Goal: Transaction & Acquisition: Purchase product/service

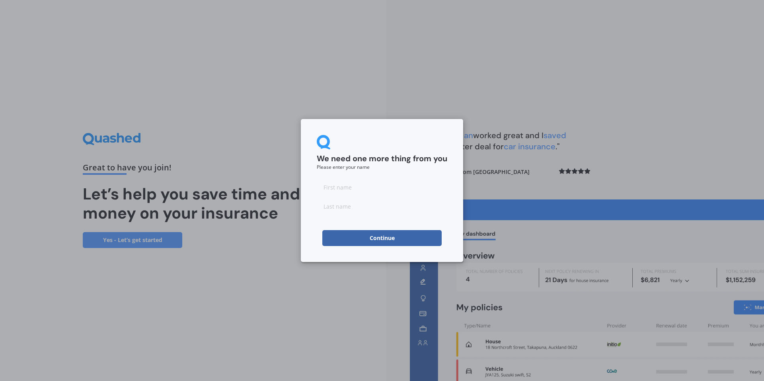
click at [416, 236] on button "Continue" at bounding box center [381, 238] width 119 height 16
type input "[PERSON_NAME]"
click at [372, 205] on input at bounding box center [382, 206] width 131 height 16
type input "[PERSON_NAME]"
click at [379, 238] on button "Continue" at bounding box center [381, 238] width 119 height 16
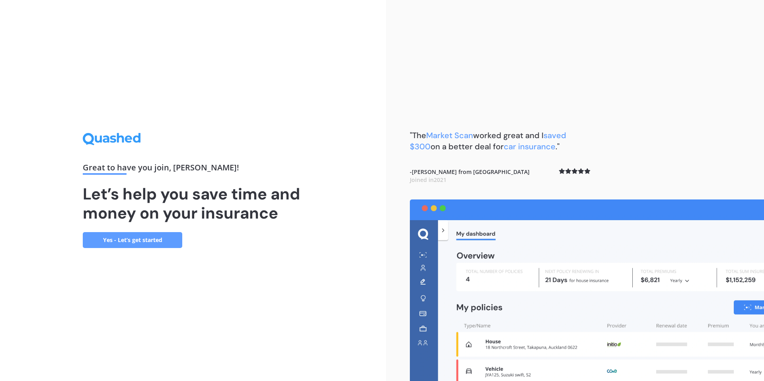
click at [162, 238] on link "Yes - Let’s get started" at bounding box center [133, 240] width 100 height 16
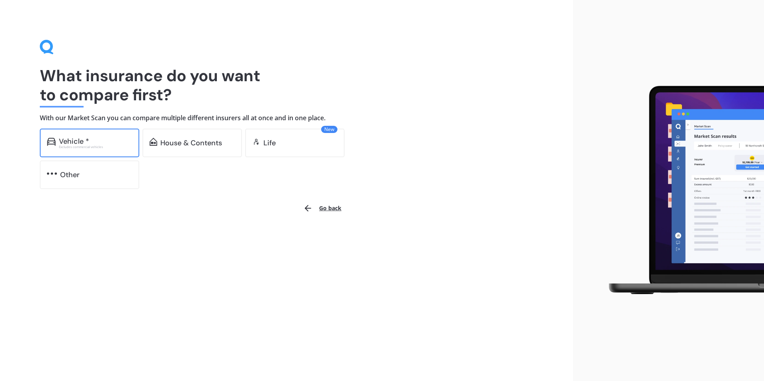
click at [80, 139] on div "Vehicle *" at bounding box center [74, 141] width 30 height 8
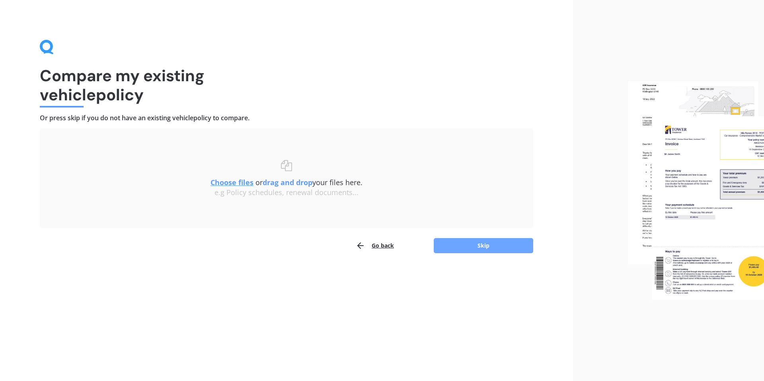
click at [485, 243] on button "Skip" at bounding box center [484, 245] width 100 height 15
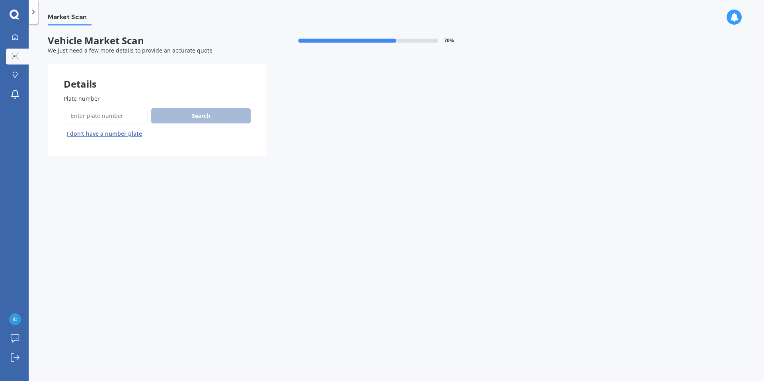
click at [134, 113] on input "Plate number" at bounding box center [106, 115] width 84 height 17
type input "RLJ76"
click at [184, 111] on button "Search" at bounding box center [201, 115] width 100 height 15
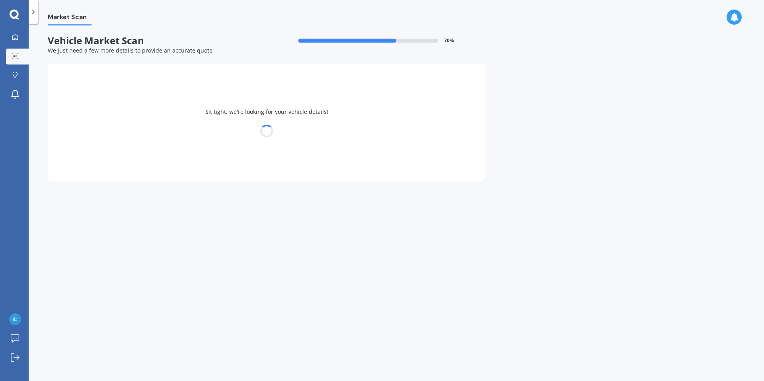
select select "NISSAN"
select select "JUKE"
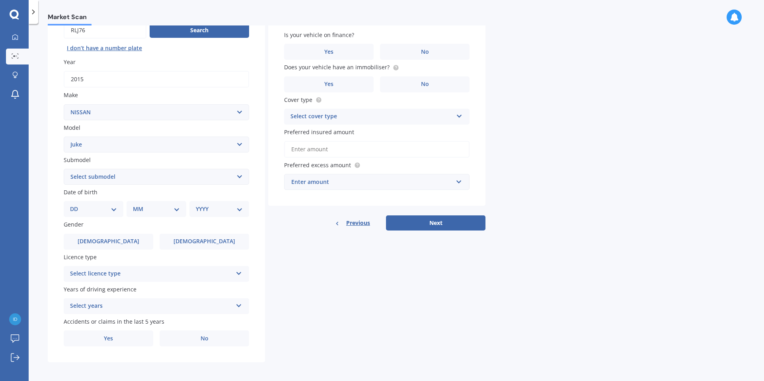
scroll to position [88, 0]
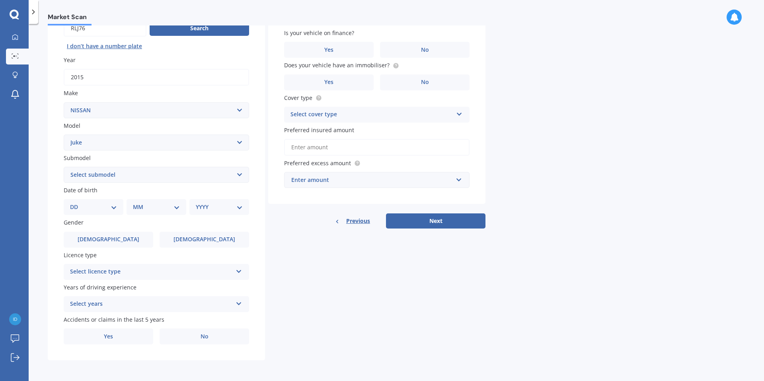
click at [459, 114] on icon at bounding box center [459, 113] width 7 height 6
click at [320, 158] on span "Third Party" at bounding box center [306, 159] width 31 height 8
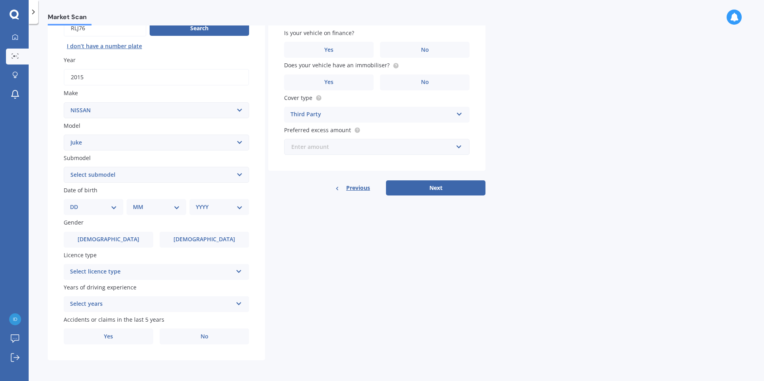
click at [459, 150] on input "text" at bounding box center [374, 146] width 178 height 15
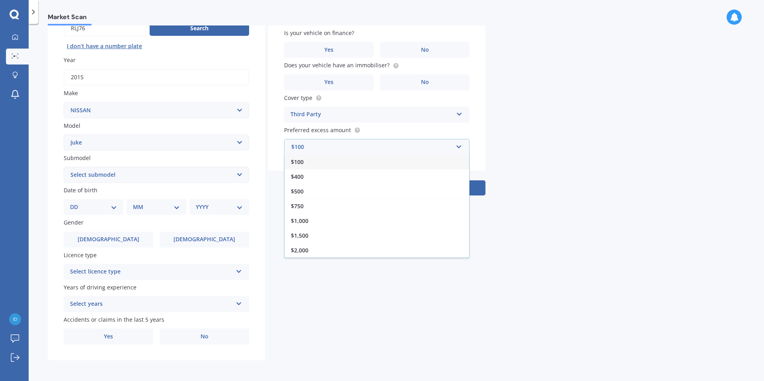
click at [304, 161] on div "$100" at bounding box center [377, 161] width 185 height 15
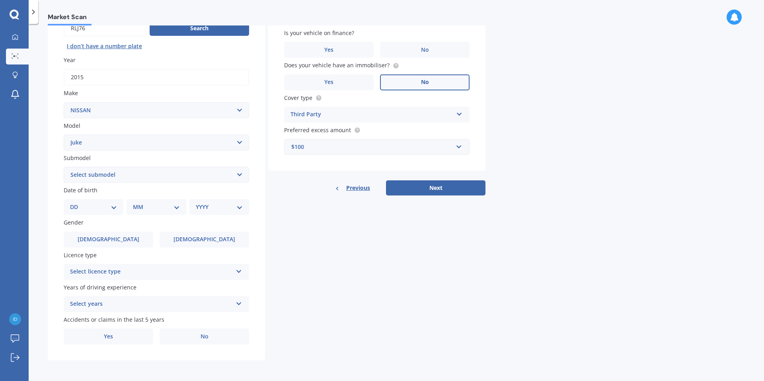
click at [426, 81] on span "No" at bounding box center [425, 82] width 8 height 7
click at [0, 0] on input "No" at bounding box center [0, 0] width 0 height 0
click at [428, 48] on span "No" at bounding box center [425, 50] width 8 height 7
click at [0, 0] on input "No" at bounding box center [0, 0] width 0 height 0
click at [205, 336] on span "No" at bounding box center [205, 336] width 8 height 7
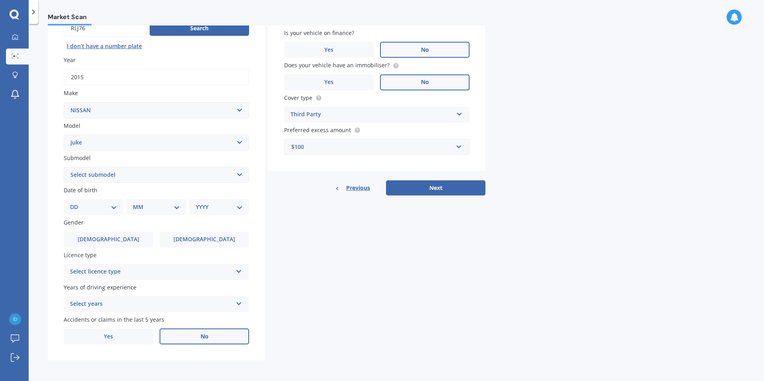
click at [0, 0] on input "No" at bounding box center [0, 0] width 0 height 0
click at [238, 303] on icon at bounding box center [239, 302] width 7 height 6
click at [202, 305] on div "5 or more years" at bounding box center [151, 304] width 162 height 10
click at [239, 272] on icon at bounding box center [239, 270] width 7 height 6
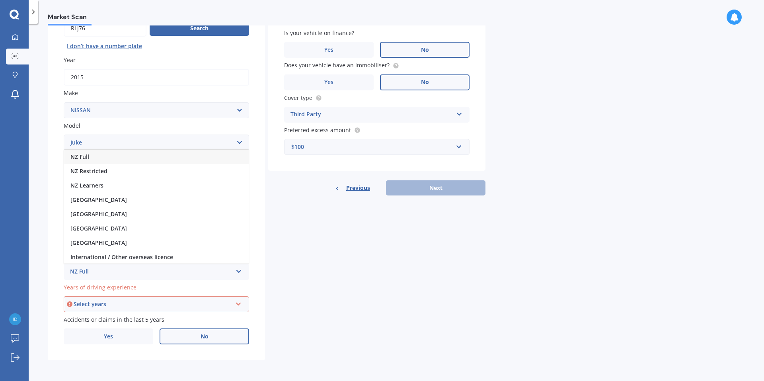
click at [107, 155] on div "NZ Full" at bounding box center [156, 157] width 185 height 14
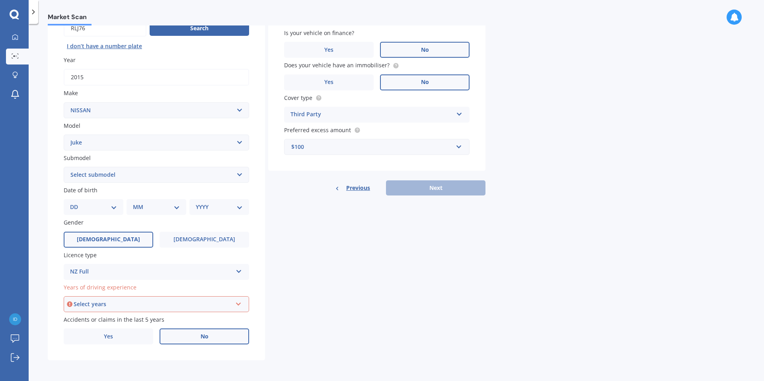
click at [137, 237] on label "[DEMOGRAPHIC_DATA]" at bounding box center [109, 240] width 90 height 16
click at [0, 0] on input "[DEMOGRAPHIC_DATA]" at bounding box center [0, 0] width 0 height 0
click at [114, 207] on select "DD 01 02 03 04 05 06 07 08 09 10 11 12 13 14 15 16 17 18 19 20 21 22 23 24 25 2…" at bounding box center [93, 207] width 47 height 9
select select "25"
click at [76, 203] on select "DD 01 02 03 04 05 06 07 08 09 10 11 12 13 14 15 16 17 18 19 20 21 22 23 24 25 2…" at bounding box center [93, 207] width 47 height 9
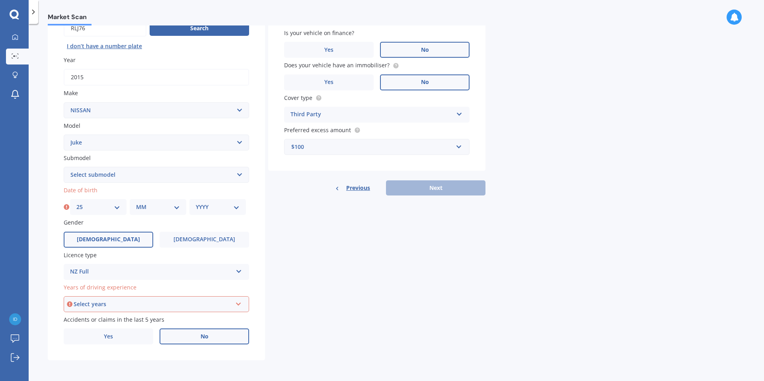
click at [174, 207] on select "MM 01 02 03 04 05 06 07 08 09 10 11 12" at bounding box center [158, 207] width 44 height 9
select select "01"
click at [136, 203] on select "MM 01 02 03 04 05 06 07 08 09 10 11 12" at bounding box center [158, 207] width 44 height 9
click at [235, 207] on select "YYYY 2025 2024 2023 2022 2021 2020 2019 2018 2017 2016 2015 2014 2013 2012 2011…" at bounding box center [218, 207] width 44 height 9
select select "1953"
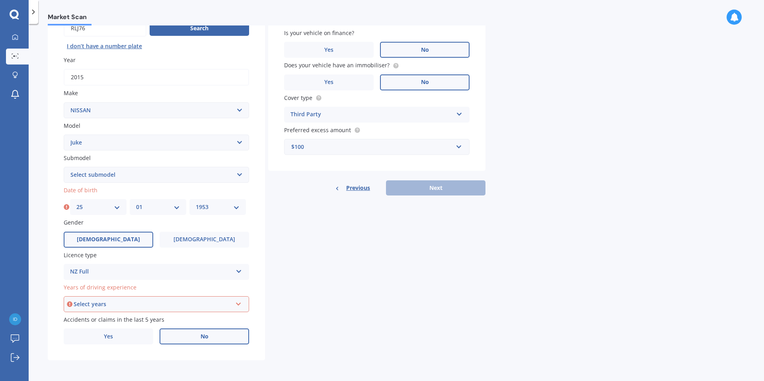
click at [196, 203] on select "YYYY 2025 2024 2023 2022 2021 2020 2019 2018 2017 2016 2015 2014 2013 2012 2011…" at bounding box center [218, 207] width 44 height 9
click at [239, 174] on select "Select submodel Hatchback Hatchback Turbo 4WD Petrol RS RX ST Ti Turbo" at bounding box center [157, 175] width 186 height 16
select select "HATCHBACK"
click at [64, 167] on select "Select submodel Hatchback Hatchback Turbo 4WD Petrol RS RX ST Ti Turbo" at bounding box center [157, 175] width 186 height 16
click at [238, 303] on icon at bounding box center [238, 303] width 7 height 6
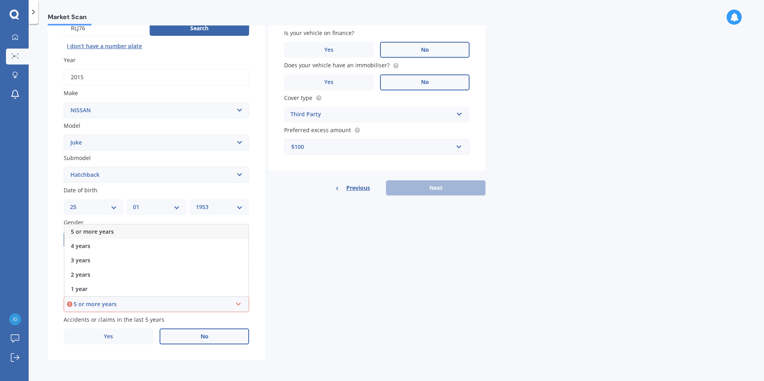
click at [130, 228] on div "5 or more years" at bounding box center [156, 232] width 184 height 14
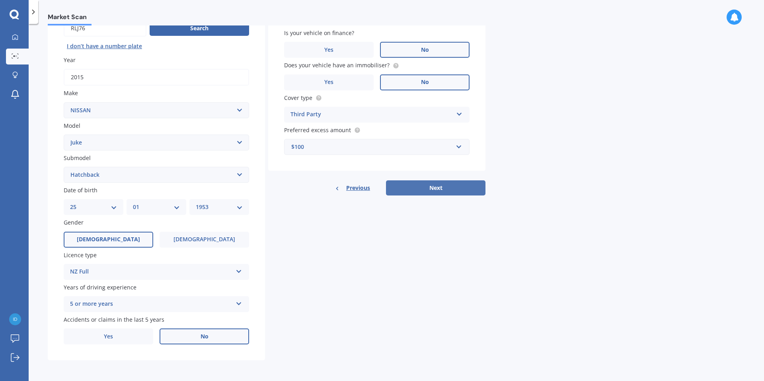
click at [439, 188] on button "Next" at bounding box center [436, 187] width 100 height 15
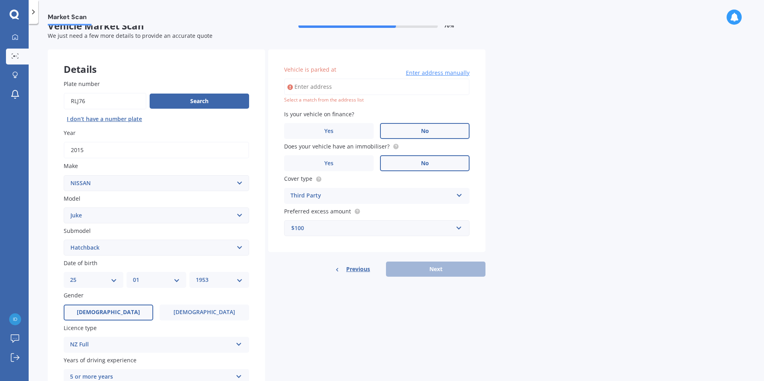
scroll to position [0, 0]
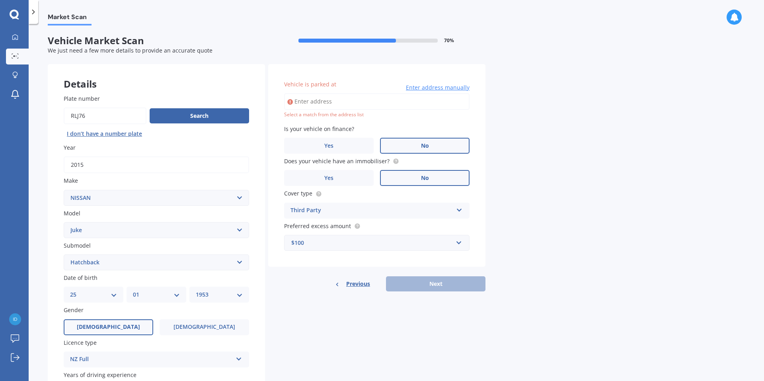
click at [332, 101] on input "Vehicle is parked at" at bounding box center [377, 101] width 186 height 17
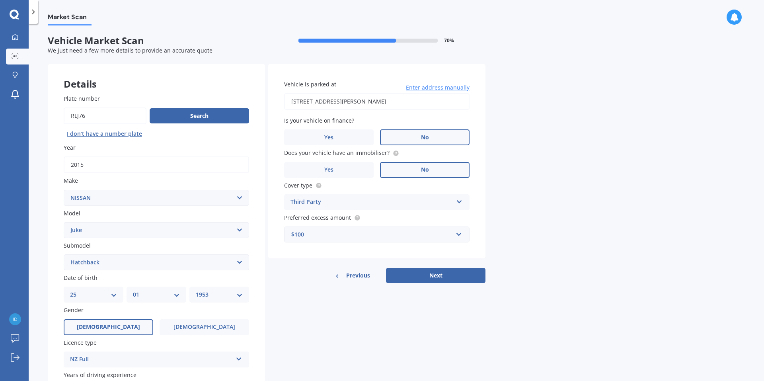
click at [389, 100] on input "[STREET_ADDRESS][PERSON_NAME]" at bounding box center [377, 101] width 186 height 17
type input "[STREET_ADDRESS][PERSON_NAME]"
click at [438, 274] on button "Next" at bounding box center [436, 275] width 100 height 15
select select "25"
select select "01"
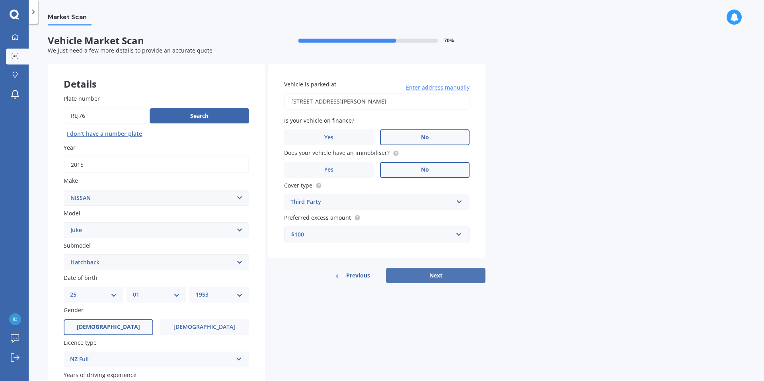
select select "1953"
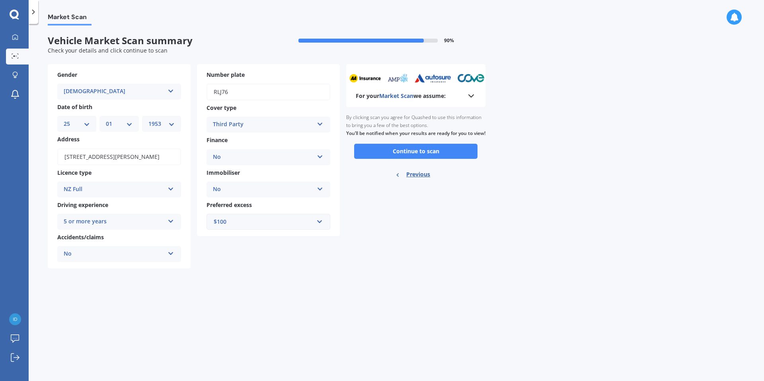
click at [320, 123] on icon at bounding box center [320, 123] width 7 height 6
click at [471, 97] on polyline at bounding box center [471, 96] width 5 height 2
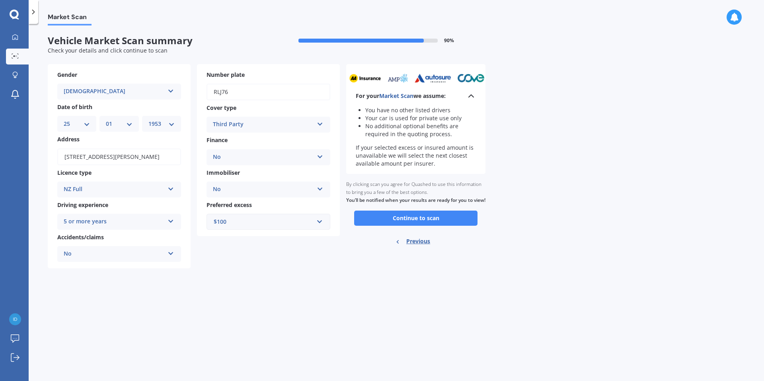
click at [470, 96] on icon at bounding box center [472, 96] width 10 height 10
